Goal: Task Accomplishment & Management: Manage account settings

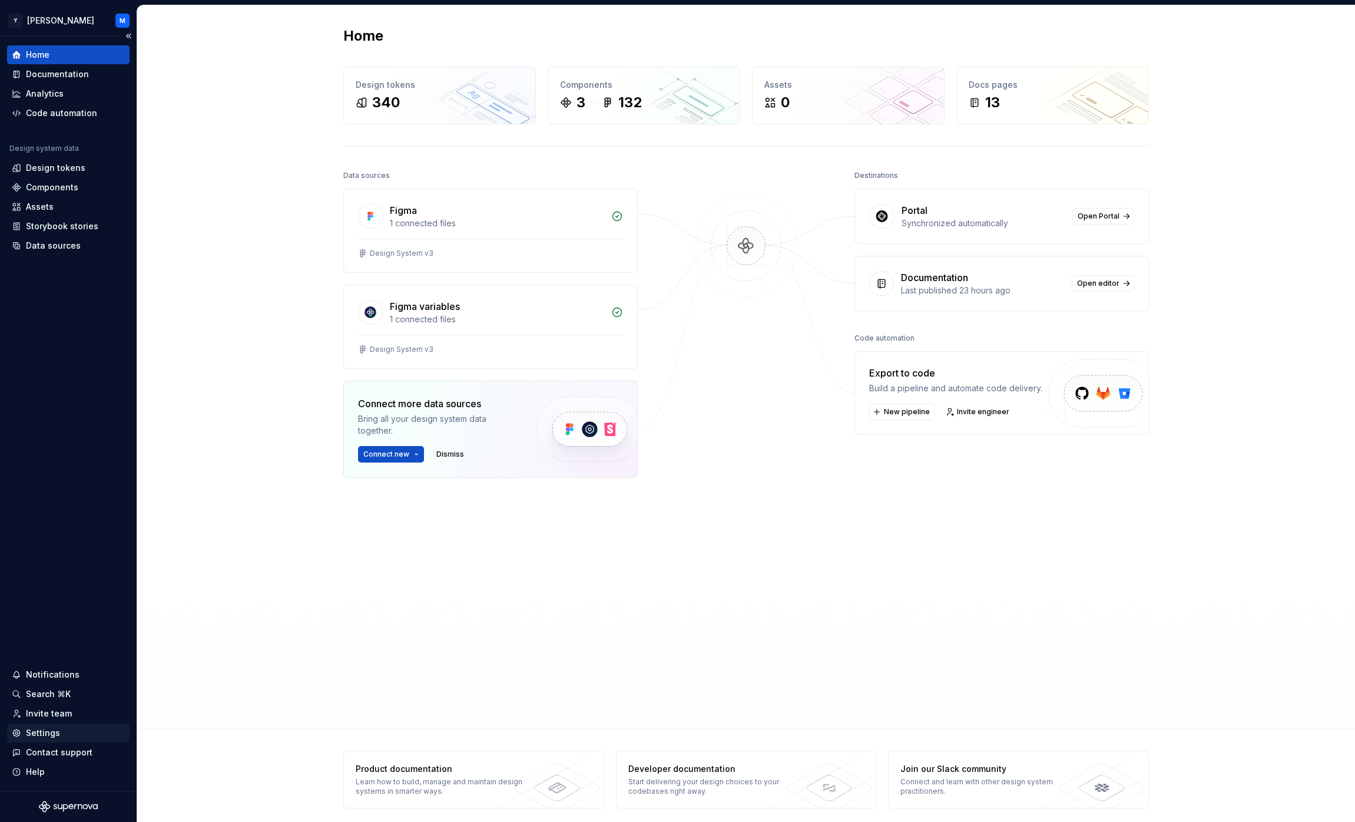
click at [56, 730] on div "Settings" at bounding box center [43, 733] width 34 height 12
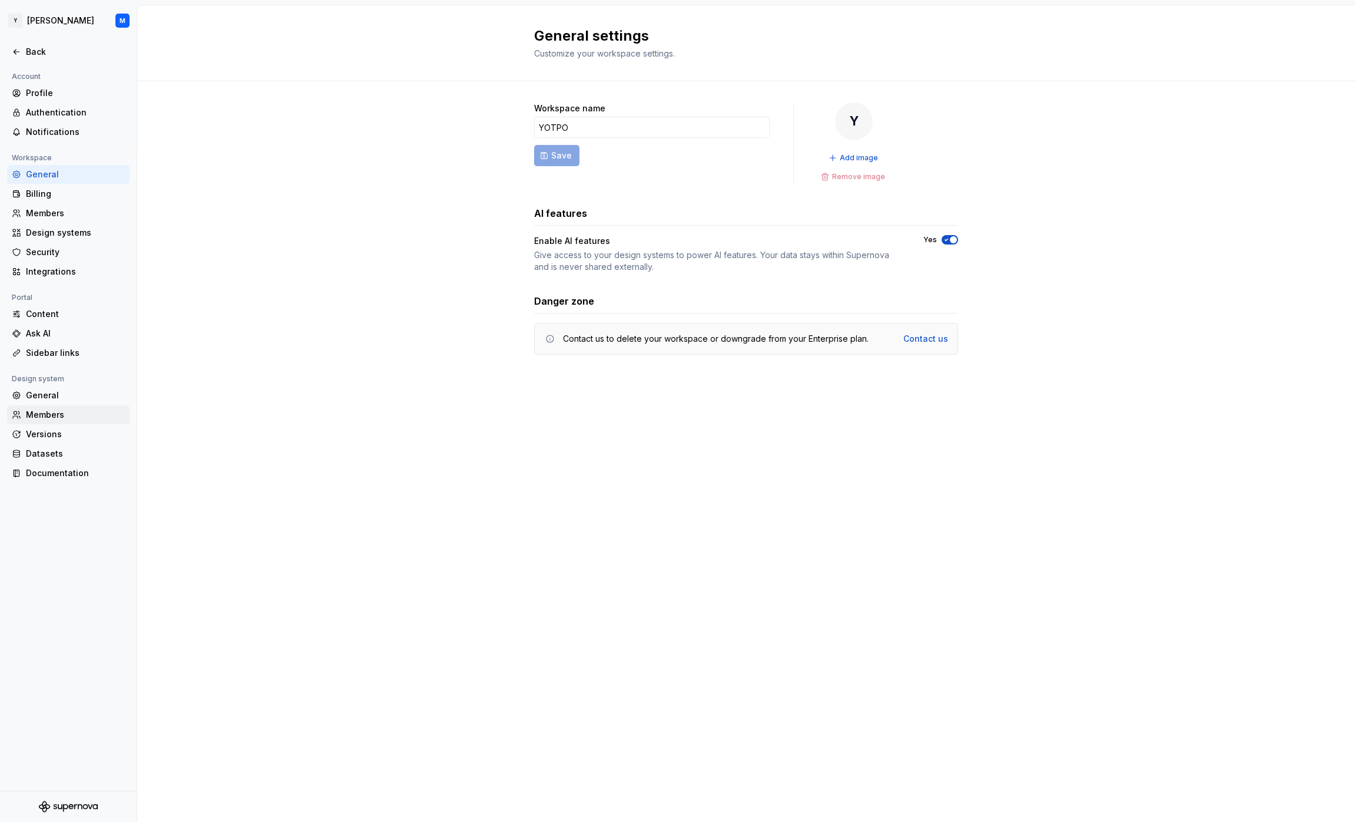
click at [79, 413] on div "Members" at bounding box center [75, 415] width 99 height 12
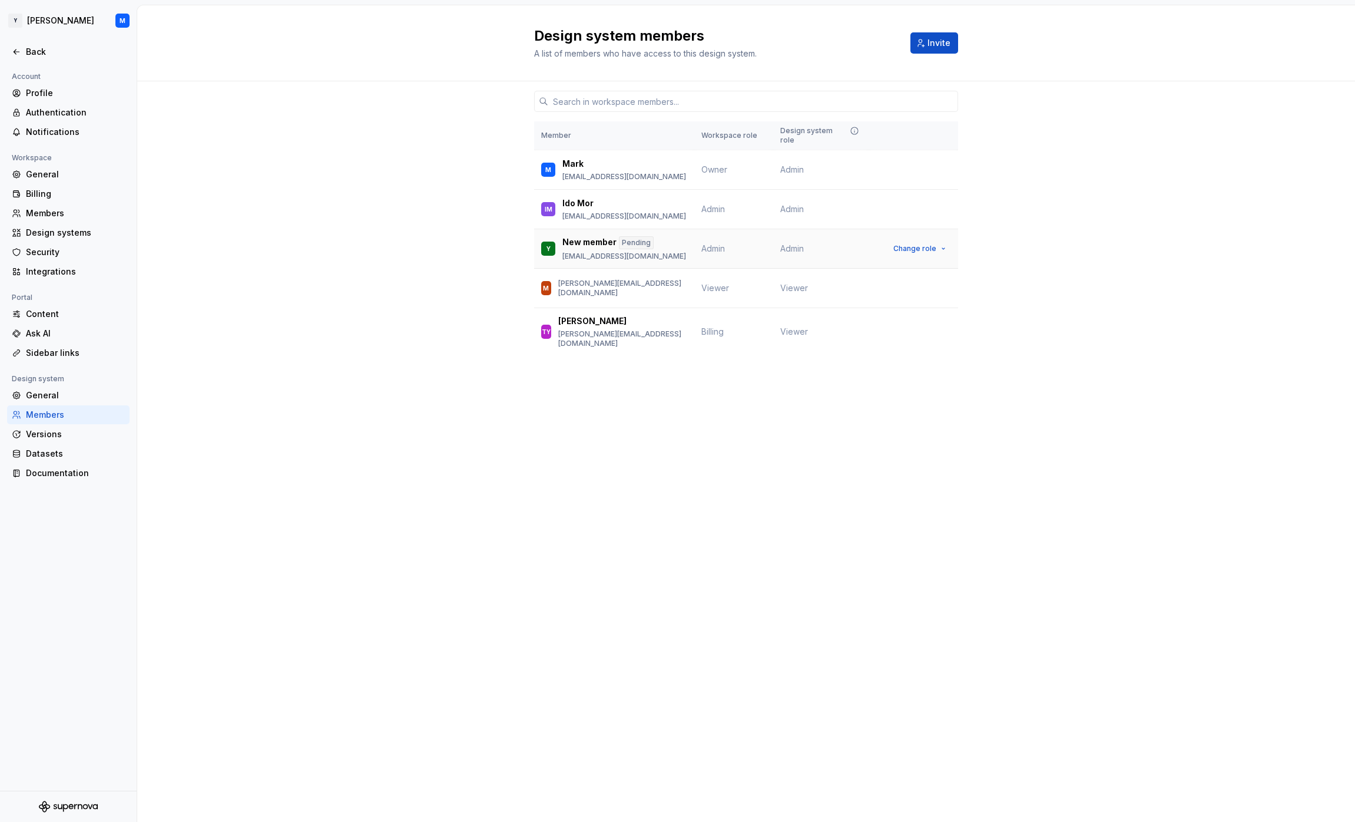
click at [569, 252] on p "[EMAIL_ADDRESS][DOMAIN_NAME]" at bounding box center [625, 256] width 124 height 9
drag, startPoint x: 569, startPoint y: 248, endPoint x: 620, endPoint y: 248, distance: 51.2
click at [620, 252] on p "[EMAIL_ADDRESS][DOMAIN_NAME]" at bounding box center [625, 256] width 124 height 9
copy p "[EMAIL_ADDRESS][DOMAIN_NAME]"
click at [287, 308] on div "Member Workspace role Design system role M [PERSON_NAME] [PERSON_NAME][EMAIL_AD…" at bounding box center [746, 240] width 1218 height 319
